Goal: Transaction & Acquisition: Purchase product/service

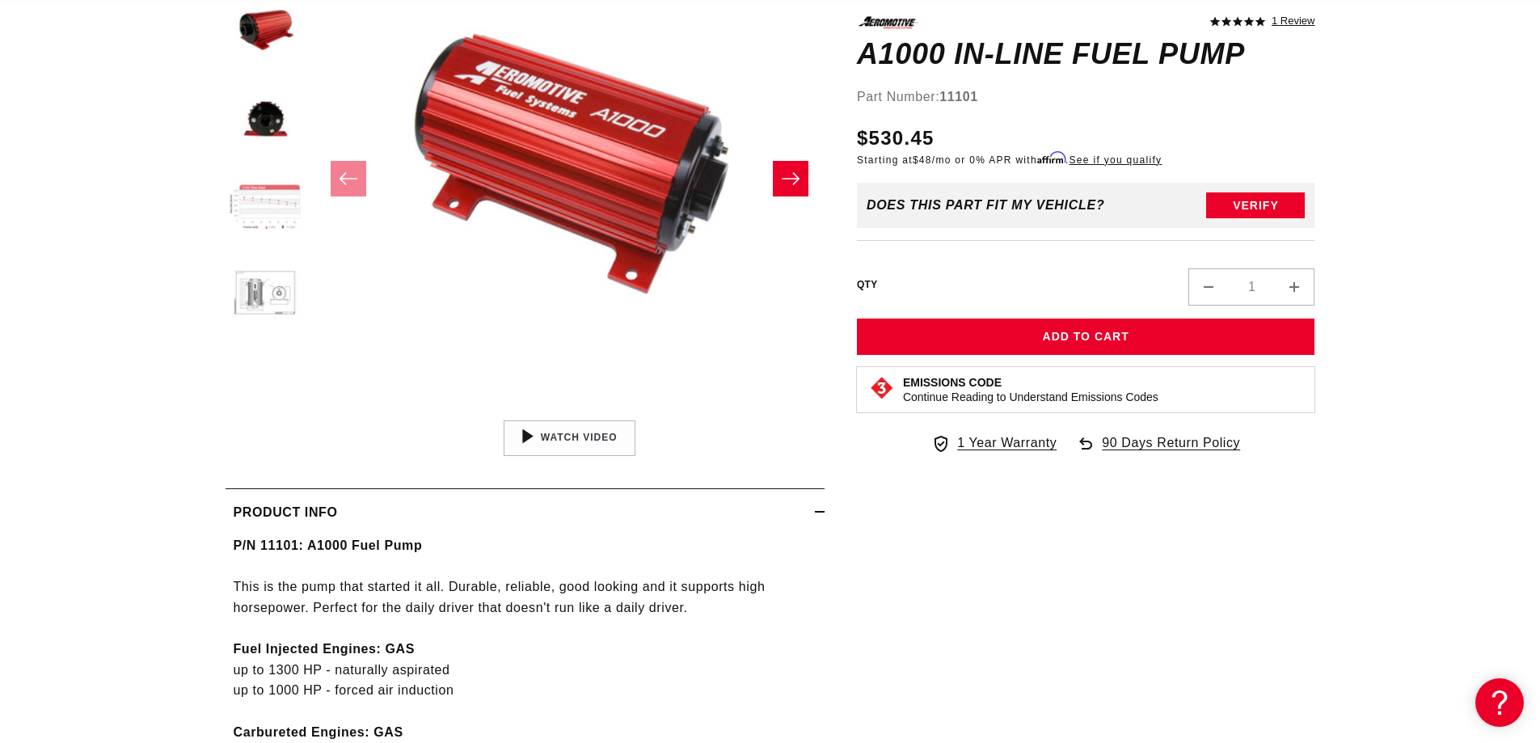
scroll to position [0, 3076]
click at [261, 209] on button "Load image 4 in gallery view" at bounding box center [266, 208] width 81 height 81
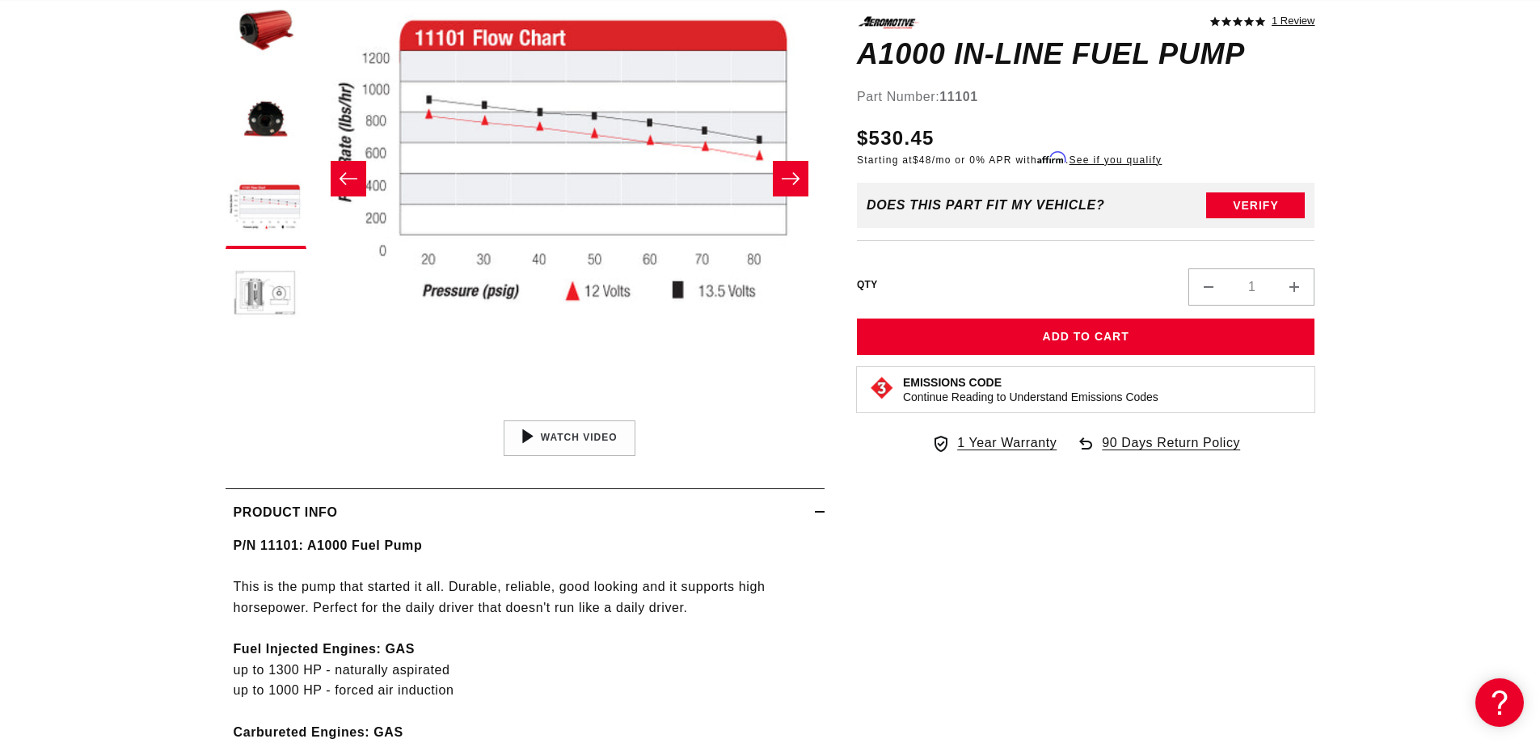
scroll to position [0, 0]
click at [315, 412] on button "Open media 4 in modal" at bounding box center [315, 412] width 0 height 0
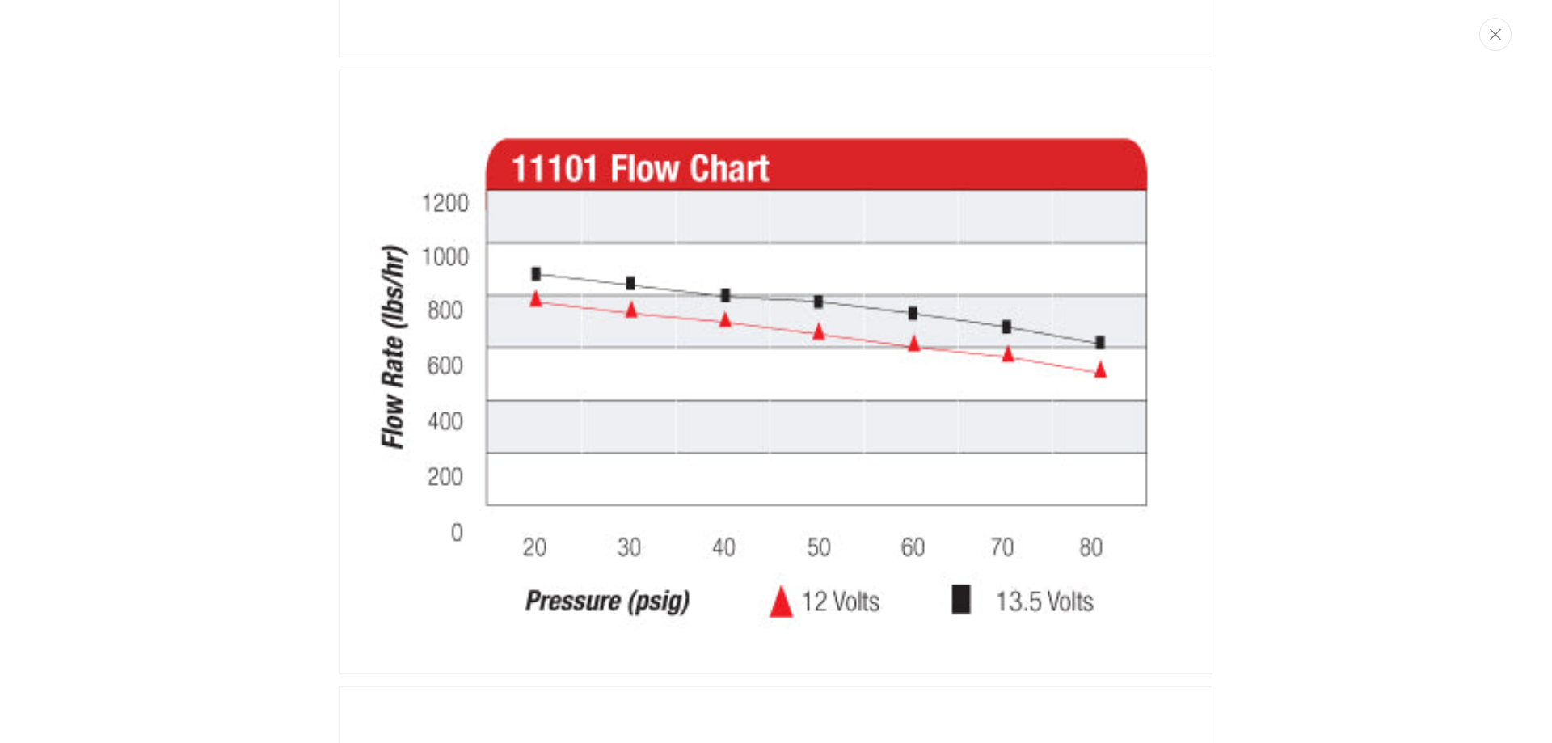
scroll to position [0, 2380]
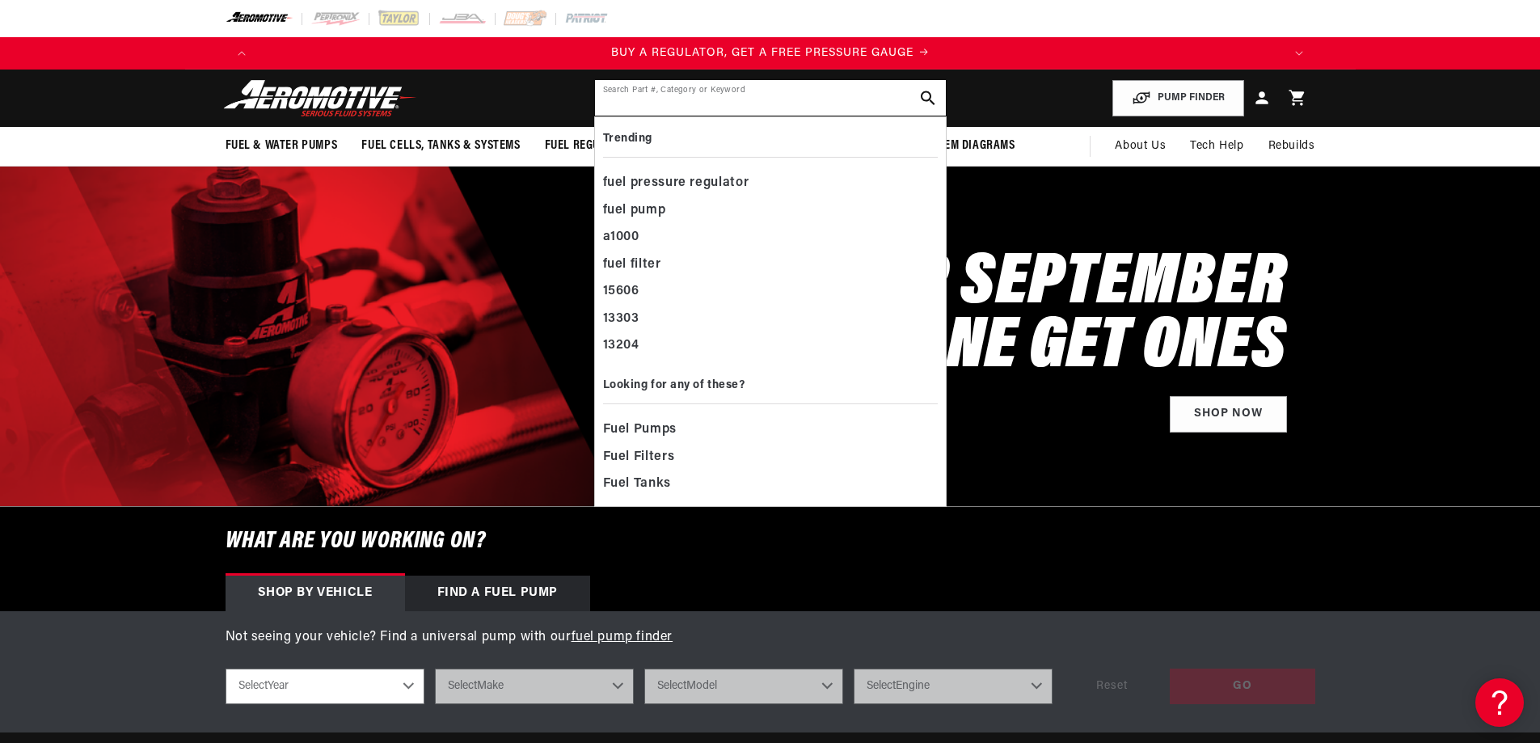
click at [651, 103] on input "text" at bounding box center [770, 98] width 351 height 36
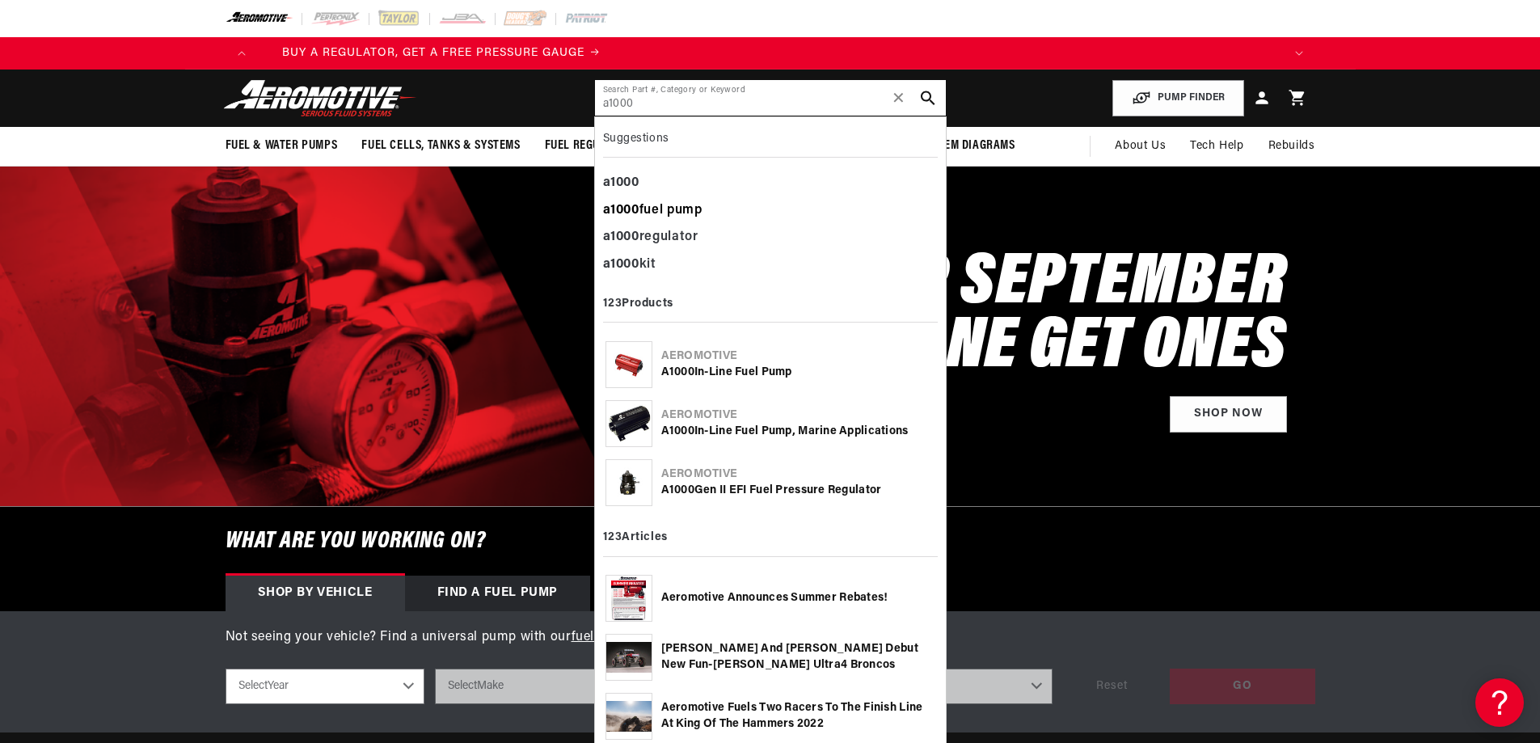
type input "a1000"
click at [674, 213] on div "a1000 fuel pump" at bounding box center [770, 210] width 335 height 27
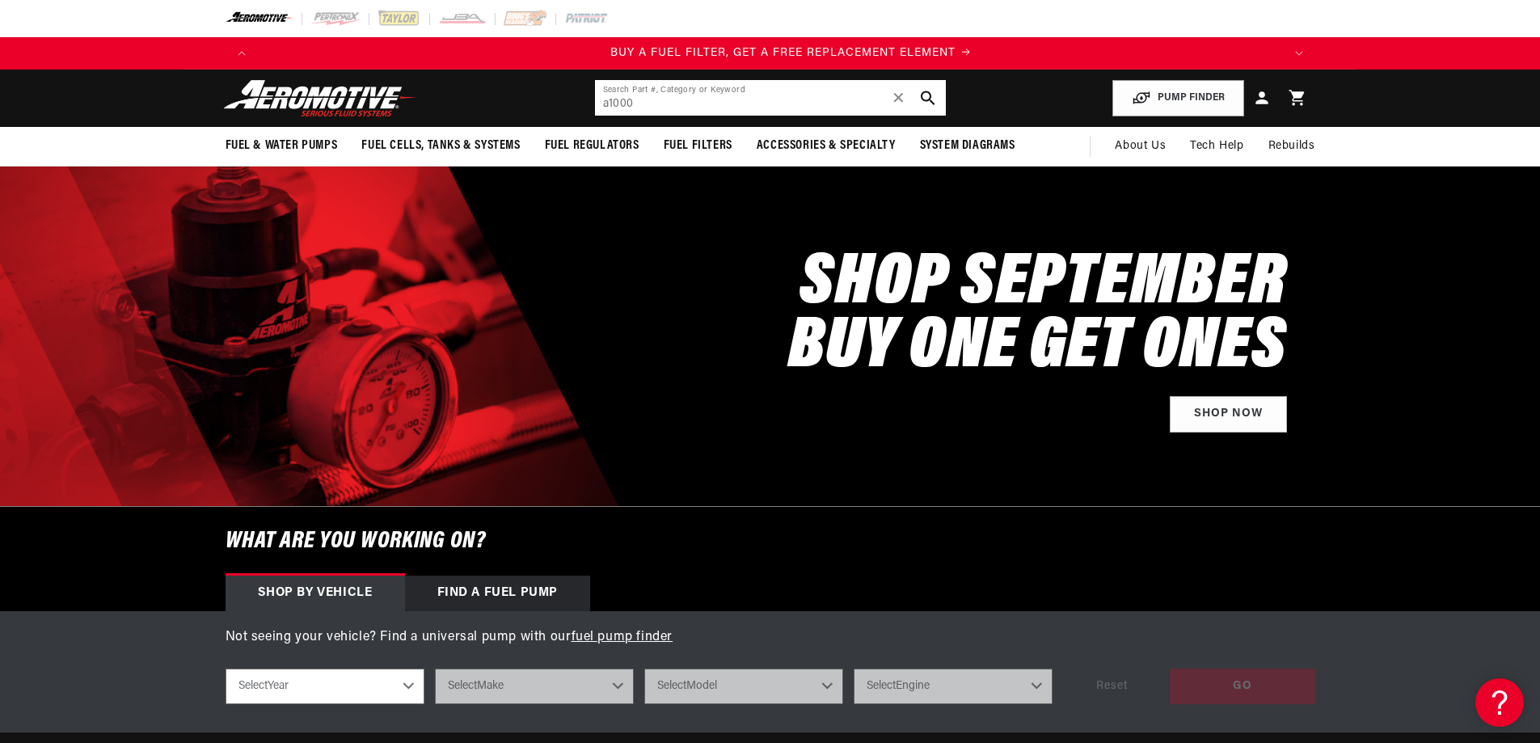
scroll to position [0, 1025]
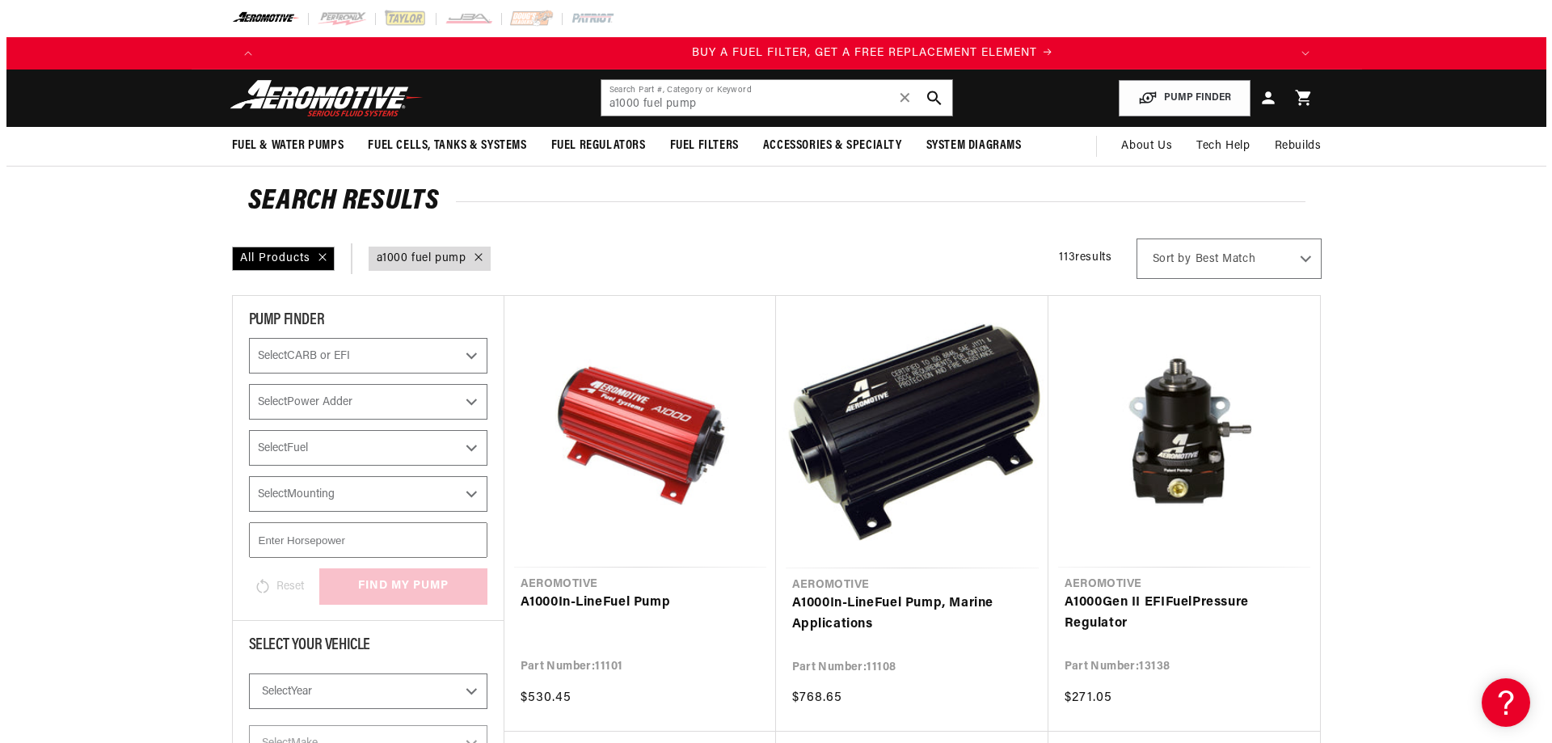
scroll to position [0, 1025]
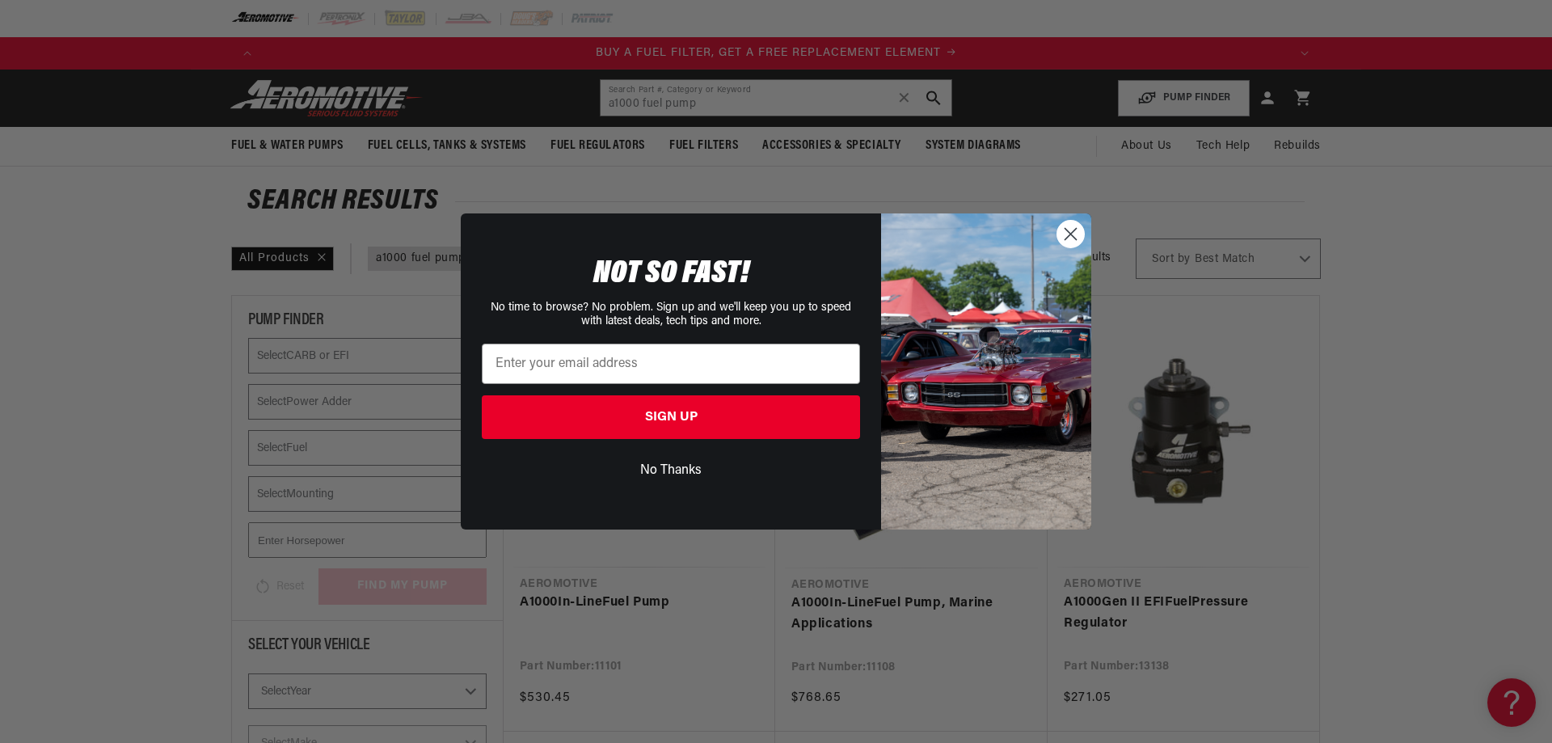
click at [1079, 229] on circle "Close dialog" at bounding box center [1071, 234] width 27 height 27
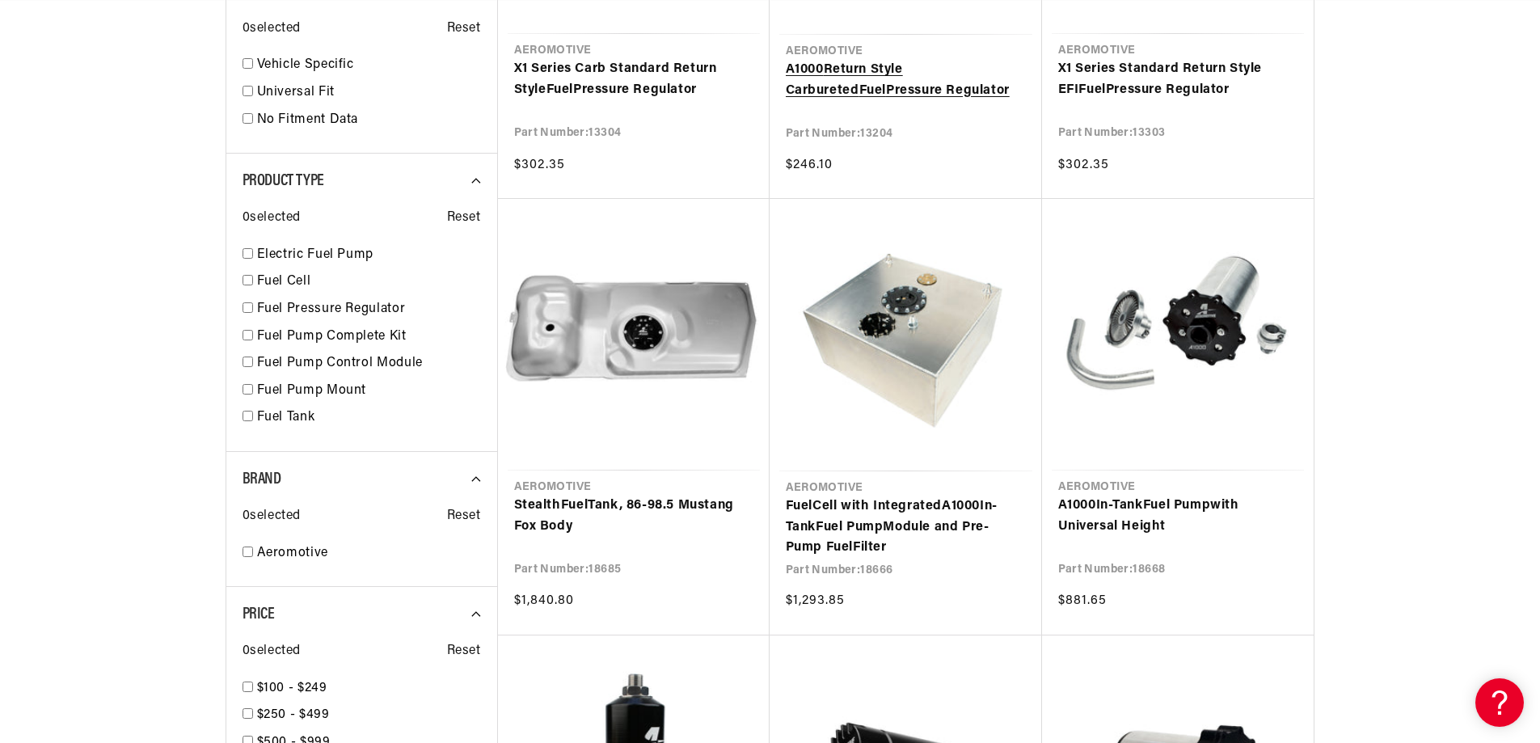
scroll to position [970, 0]
